Goal: Ask a question

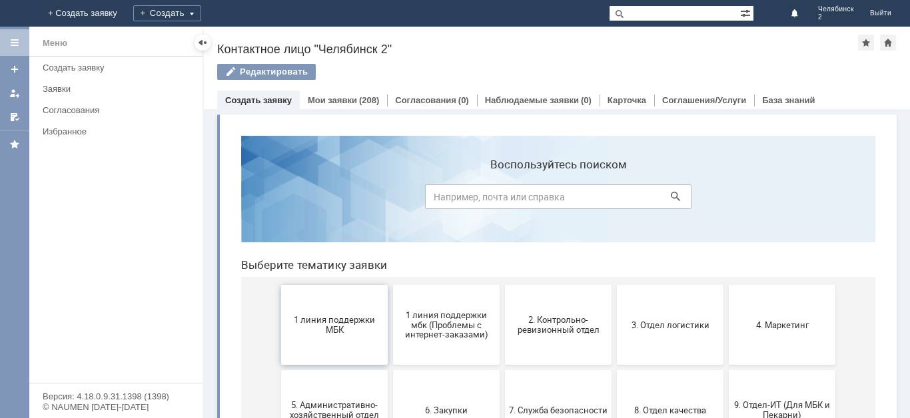
click at [324, 337] on button "1 линия поддержки МБК" at bounding box center [334, 325] width 107 height 80
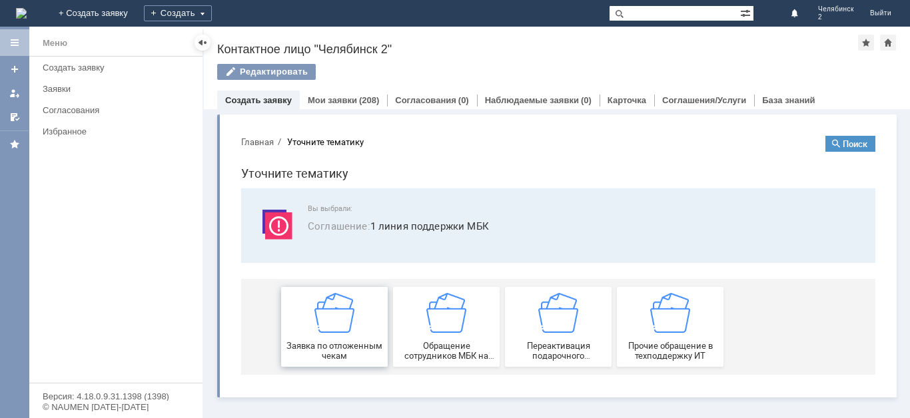
click at [324, 336] on div "Заявка по отложенным чекам" at bounding box center [334, 327] width 99 height 68
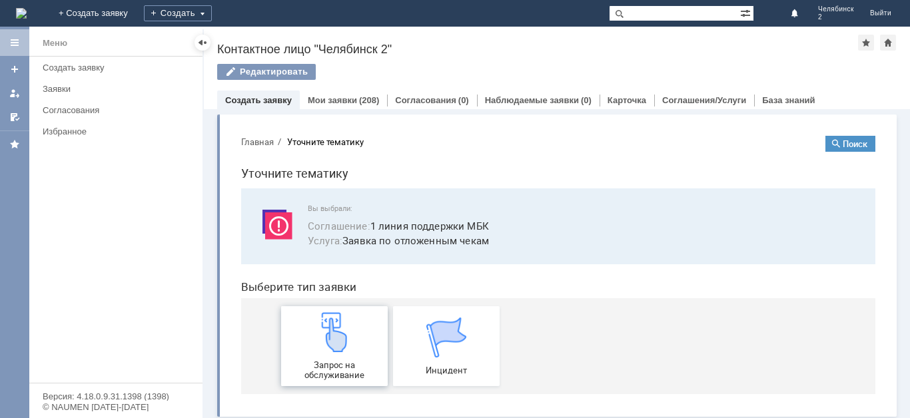
click at [324, 336] on img at bounding box center [334, 332] width 40 height 40
click at [101, 89] on div "Заявки" at bounding box center [119, 89] width 152 height 10
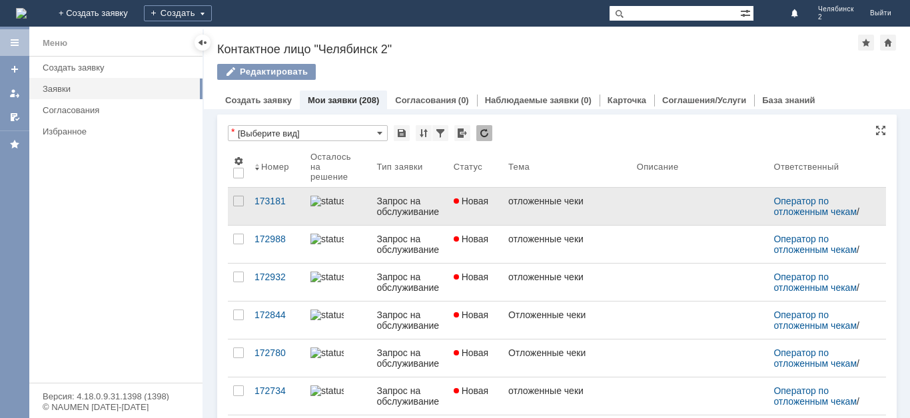
click at [655, 212] on link at bounding box center [699, 206] width 137 height 37
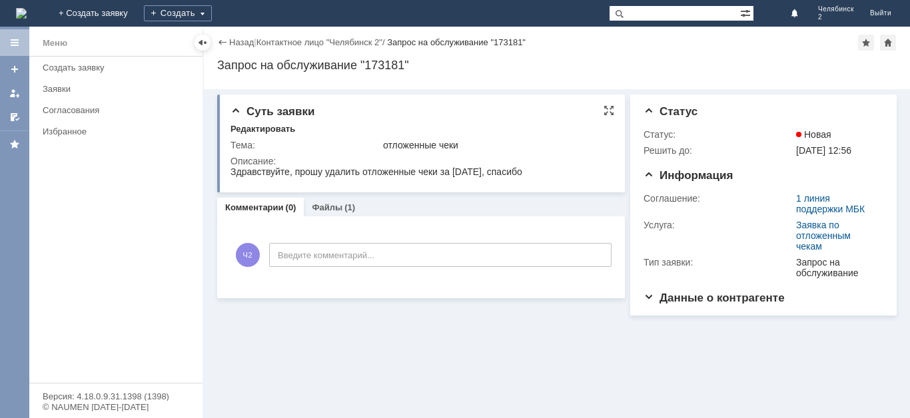
click at [452, 170] on span "Здравствуйте, прошу удалить отложенные чеки за [DATE], спасибо" at bounding box center [376, 171] width 292 height 11
copy span "Здравствуйте, прошу удалить отложенные чеки за [DATE], спасибо"
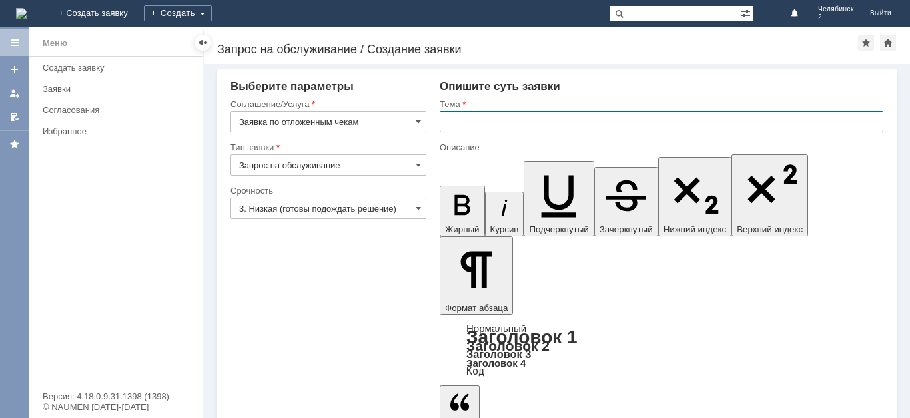
click at [589, 115] on input "text" at bounding box center [662, 121] width 444 height 21
drag, startPoint x: 675, startPoint y: 3264, endPoint x: 1113, endPoint y: 3427, distance: 467.6
drag, startPoint x: 587, startPoint y: 3262, endPoint x: 659, endPoint y: 3254, distance: 73.0
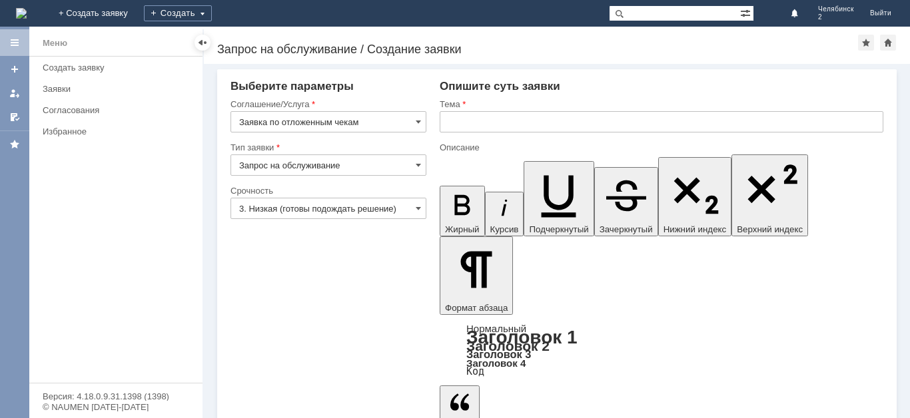
copy span "отложенные чеки"
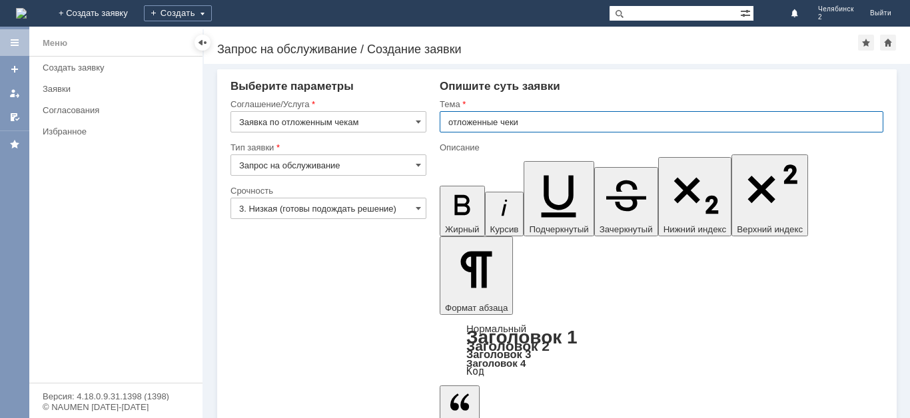
type input "отложенные чеки"
drag, startPoint x: 483, startPoint y: 3336, endPoint x: 850, endPoint y: 3549, distance: 424.3
